Goal: Find specific page/section: Find specific page/section

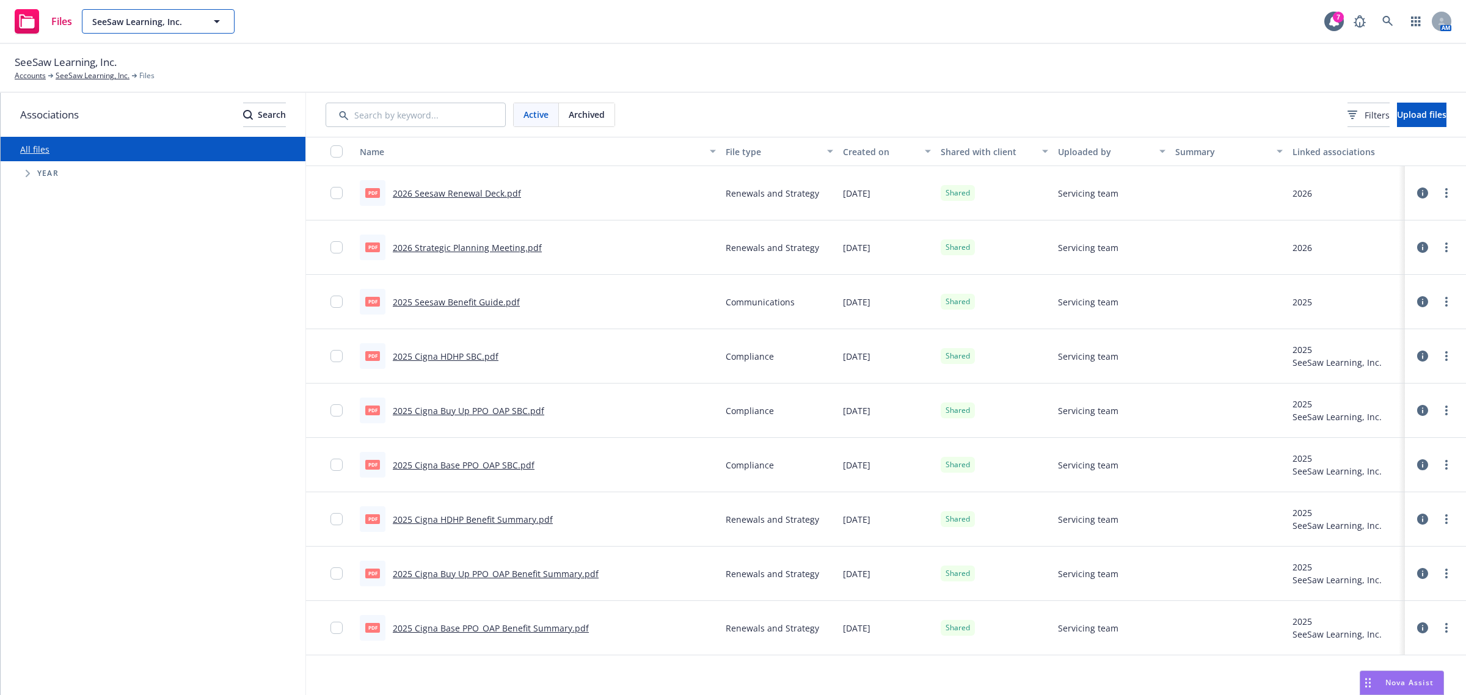
click at [160, 20] on span "SeeSaw Learning, Inc." at bounding box center [145, 21] width 106 height 13
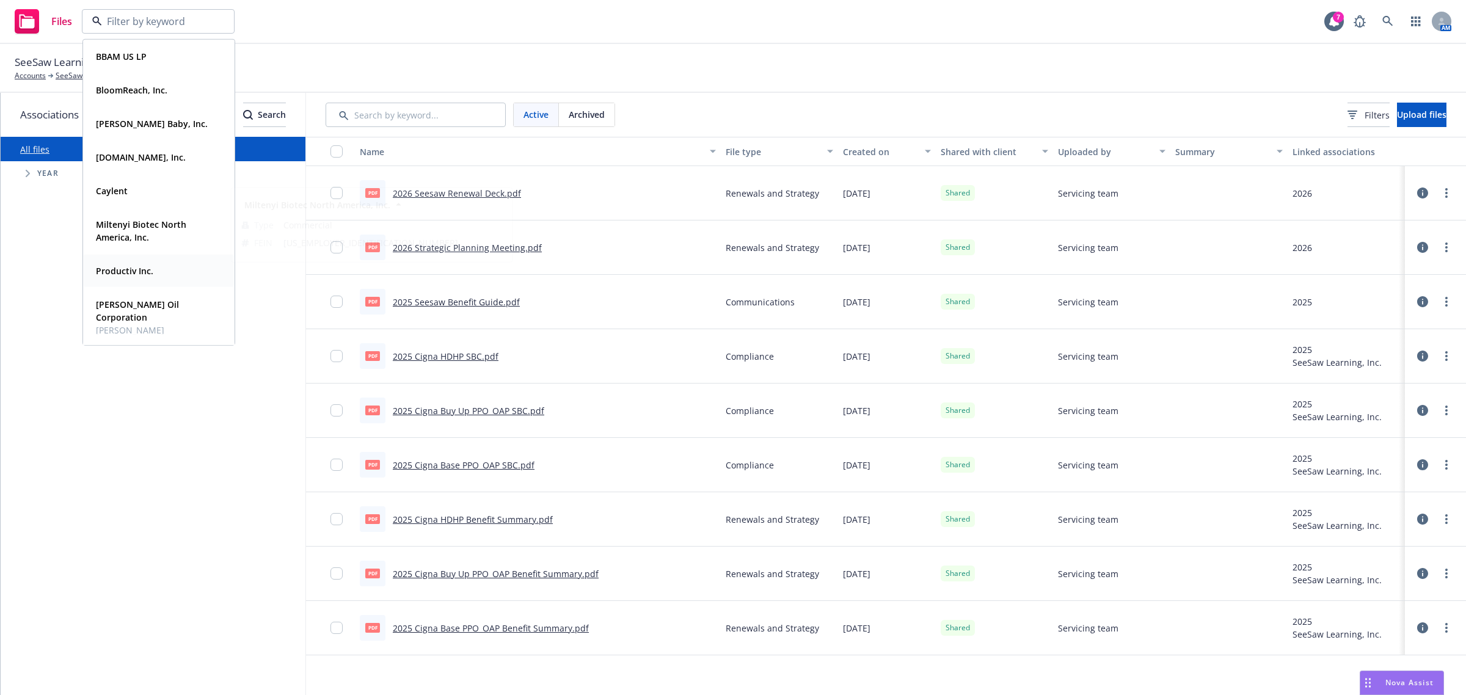
scroll to position [170, 0]
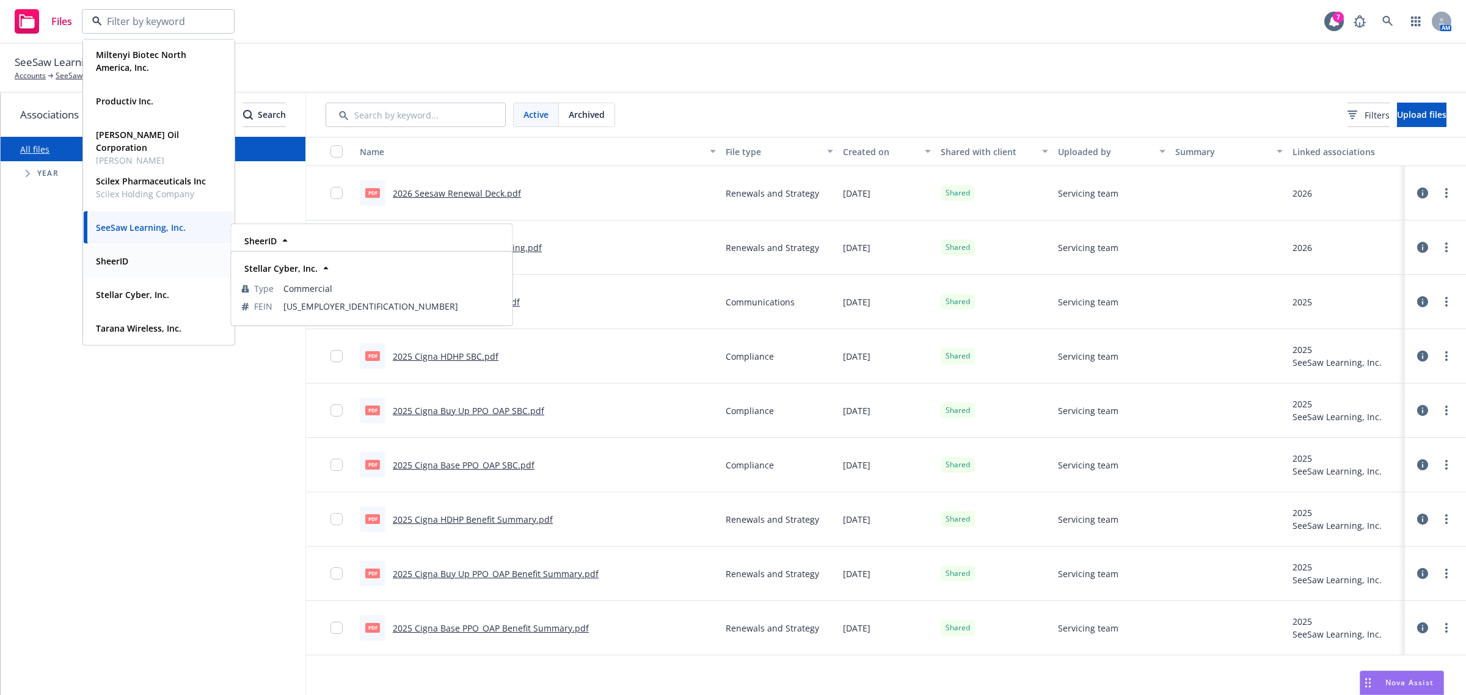
click at [127, 264] on strong "SheerID" at bounding box center [112, 261] width 32 height 12
